Goal: Transaction & Acquisition: Purchase product/service

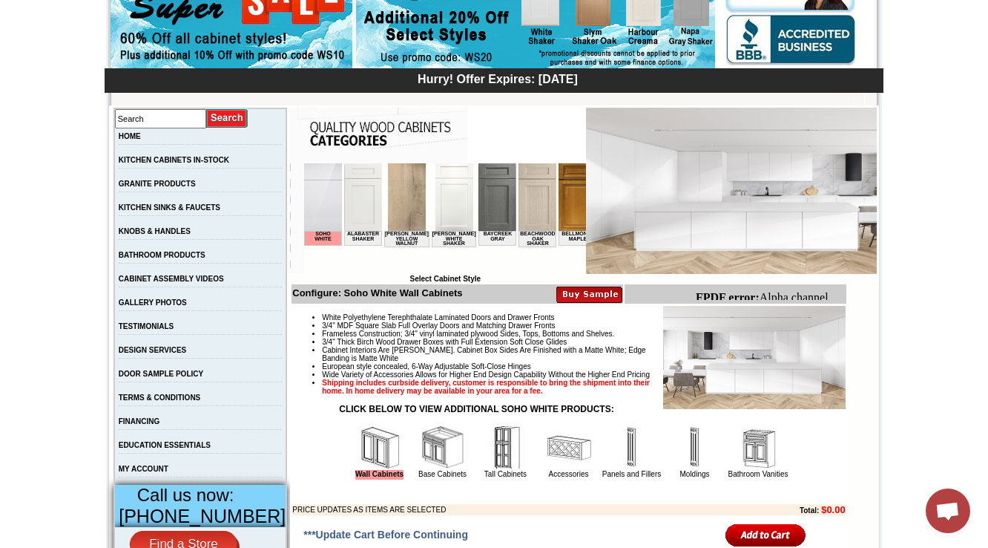
scroll to position [415, 0]
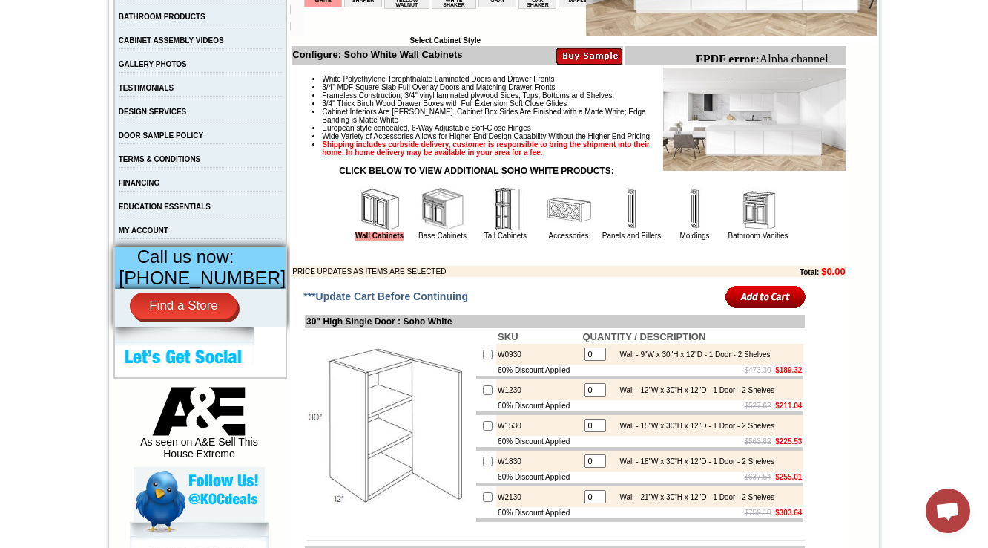
click at [567, 231] on img at bounding box center [569, 209] width 45 height 45
click at [610, 231] on img at bounding box center [632, 209] width 45 height 45
click at [562, 240] on link "Accessories" at bounding box center [569, 235] width 40 height 8
click at [610, 231] on img at bounding box center [632, 209] width 45 height 45
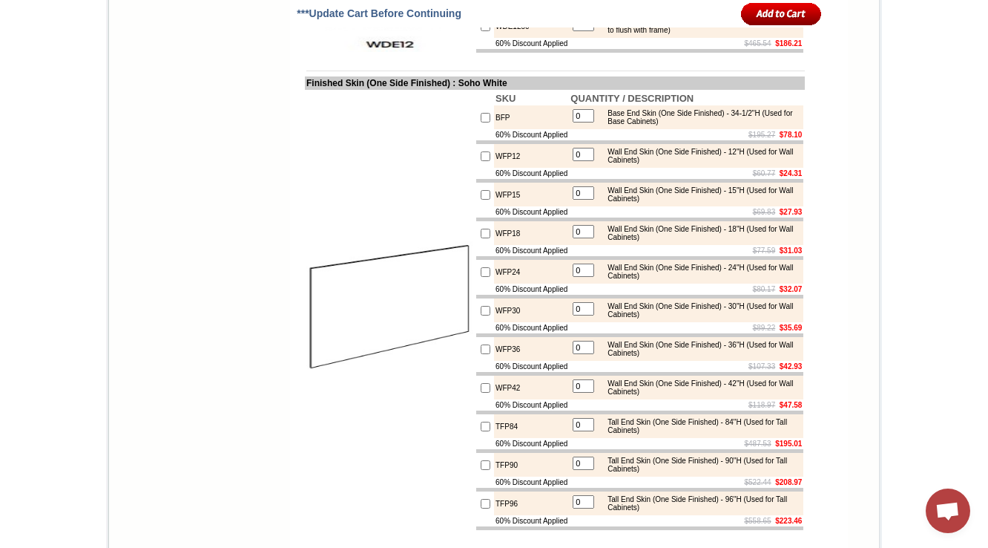
scroll to position [2137, 0]
drag, startPoint x: 520, startPoint y: 254, endPoint x: 480, endPoint y: 260, distance: 40.5
click at [494, 168] on td "WFP12" at bounding box center [531, 156] width 75 height 24
copy td "WFP12"
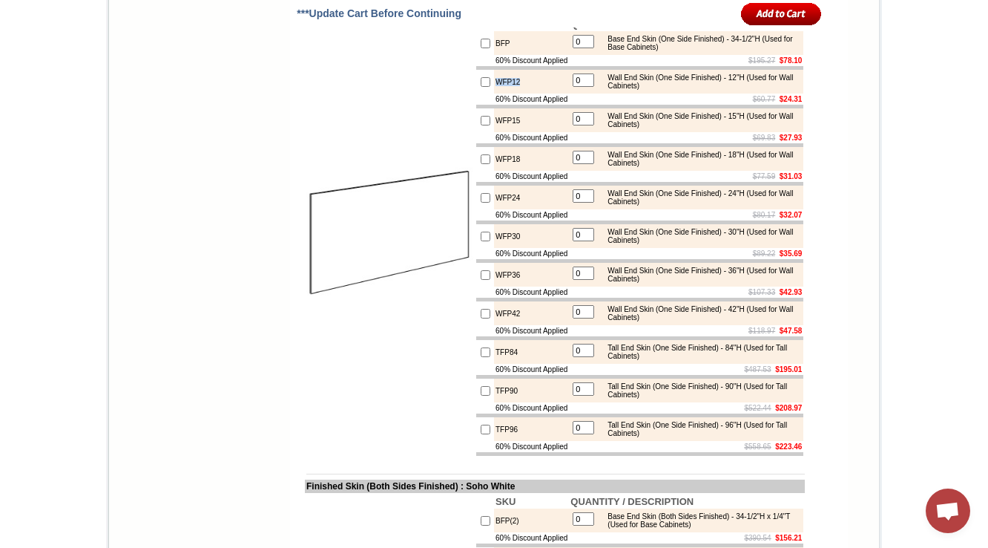
scroll to position [2196, 0]
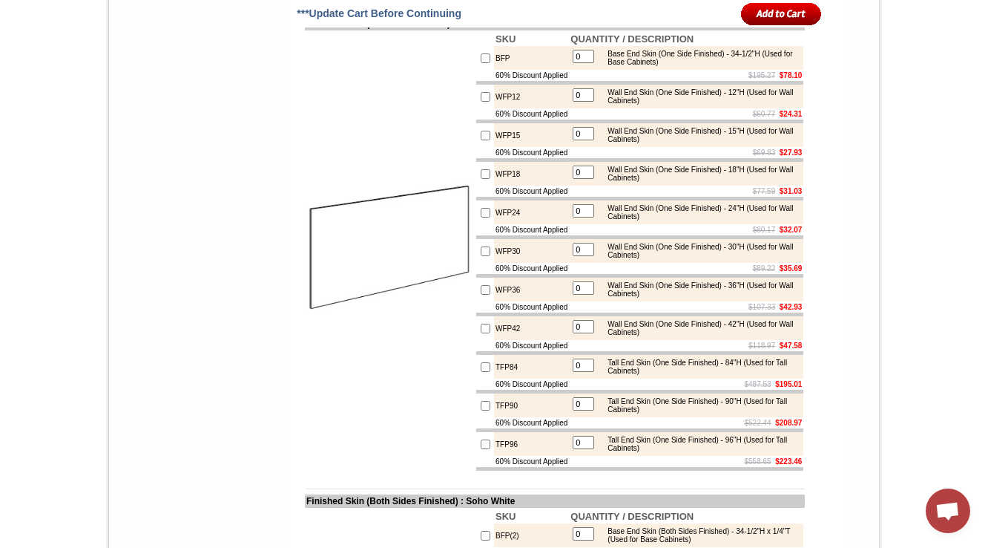
click at [347, 264] on td at bounding box center [390, 250] width 170 height 441
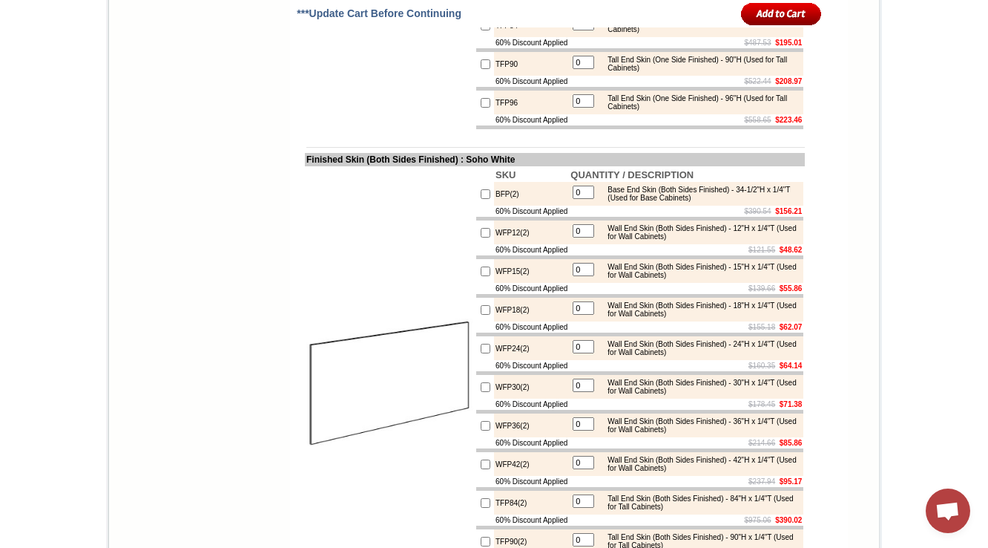
scroll to position [2374, 0]
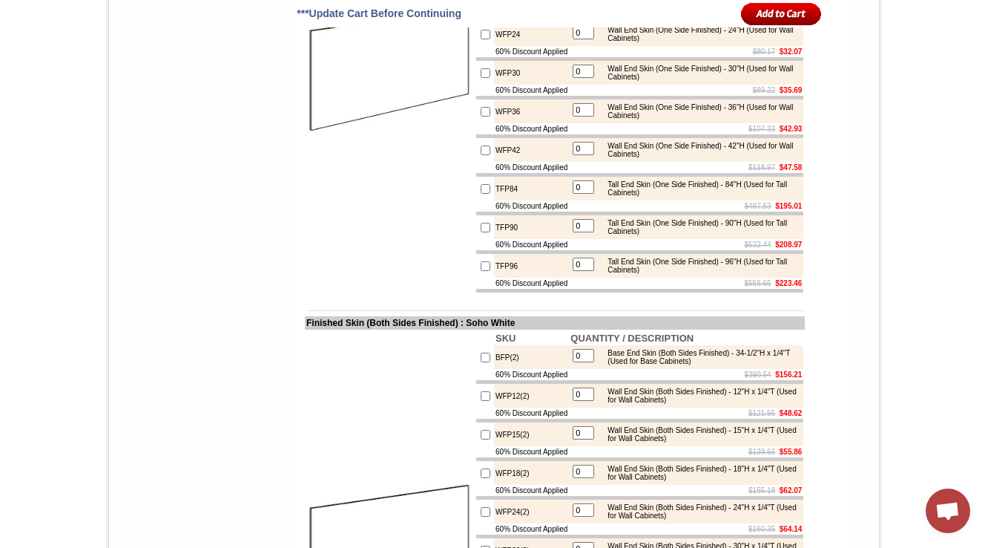
drag, startPoint x: 915, startPoint y: 294, endPoint x: 858, endPoint y: 303, distance: 57.2
click at [757, 235] on div "Tall End Skin (One Side Finished) - 90"H (Used for Tall Cabinets)" at bounding box center [700, 227] width 200 height 16
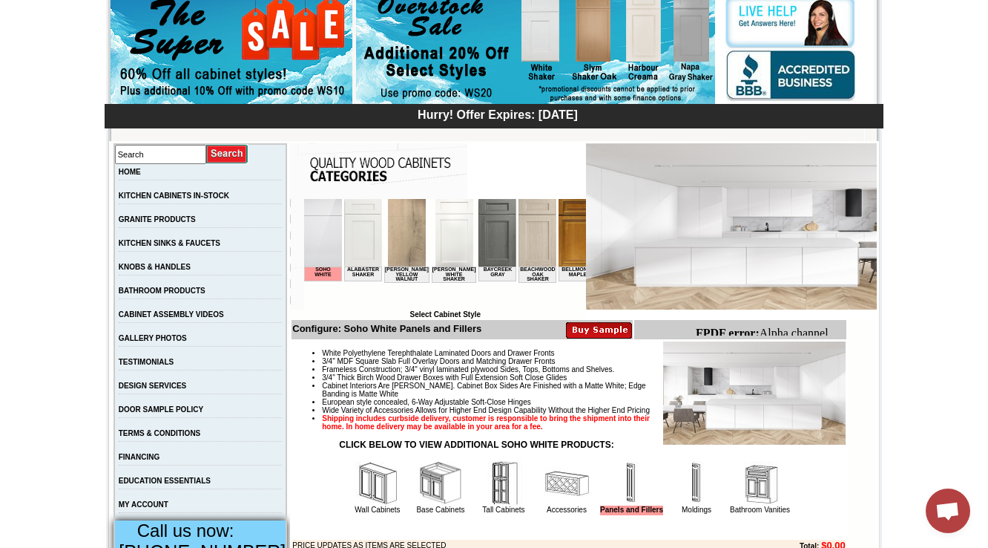
scroll to position [0, 392]
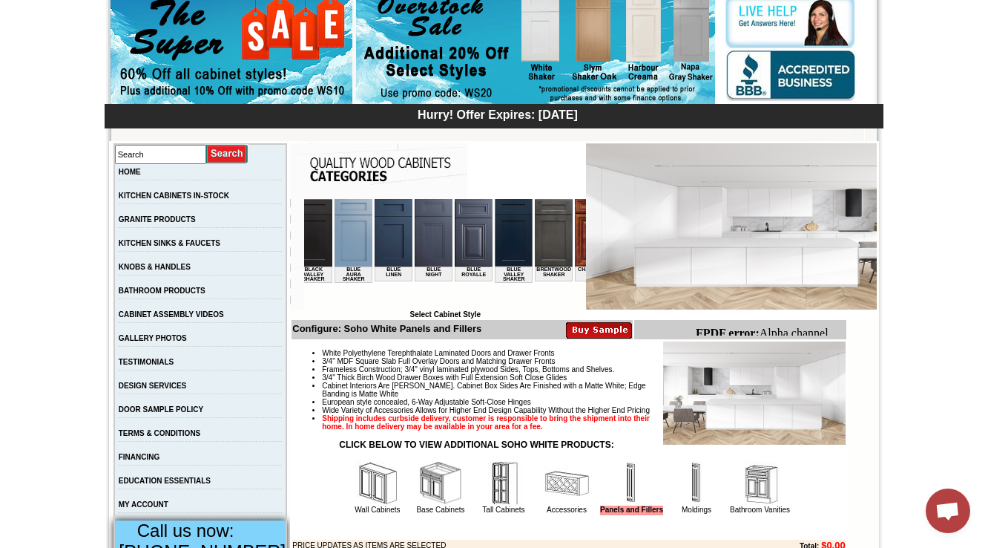
click at [455, 240] on img at bounding box center [474, 233] width 38 height 68
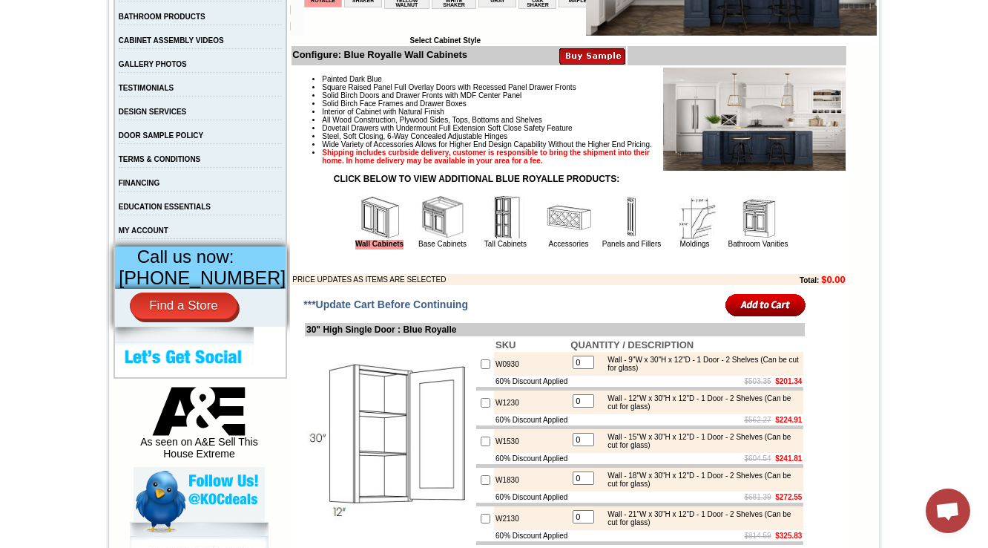
click at [736, 240] on img at bounding box center [758, 217] width 45 height 45
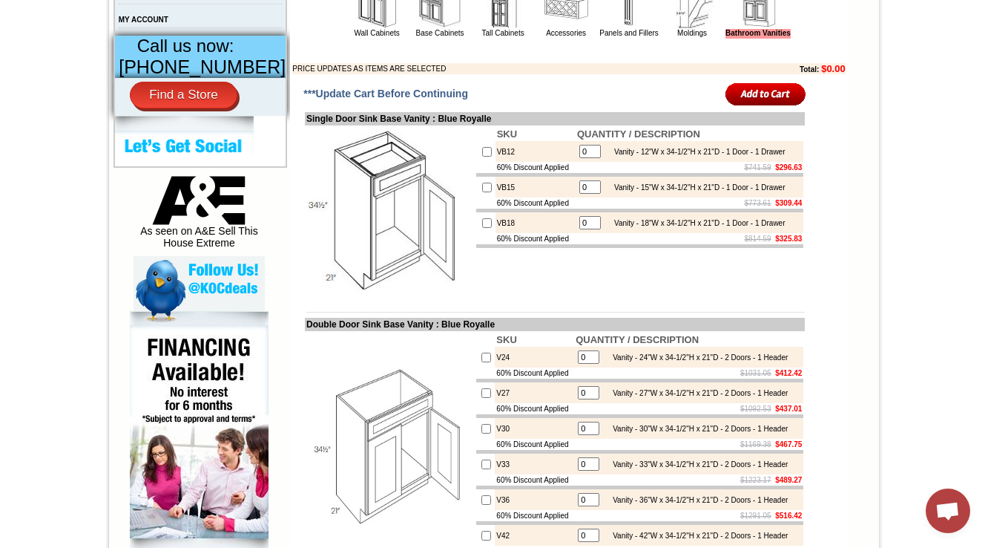
scroll to position [653, 0]
